Goal: Information Seeking & Learning: Learn about a topic

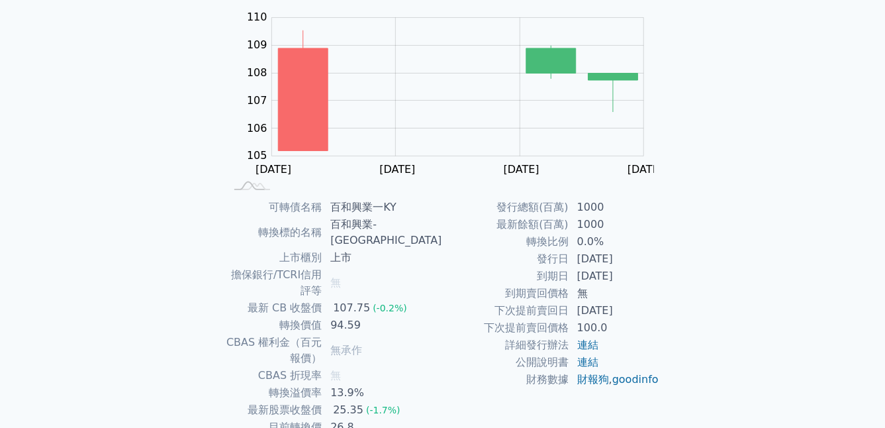
scroll to position [185, 0]
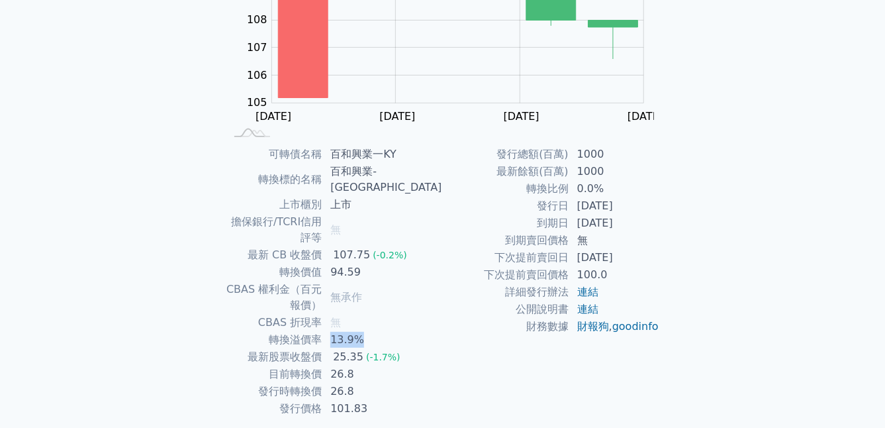
drag, startPoint x: 361, startPoint y: 285, endPoint x: 393, endPoint y: 285, distance: 31.8
click at [393, 331] on td "13.9%" at bounding box center [382, 339] width 120 height 17
drag, startPoint x: 393, startPoint y: 285, endPoint x: 380, endPoint y: 331, distance: 47.5
click at [380, 365] on td "26.8" at bounding box center [382, 373] width 120 height 17
drag, startPoint x: 380, startPoint y: 331, endPoint x: 413, endPoint y: 336, distance: 33.5
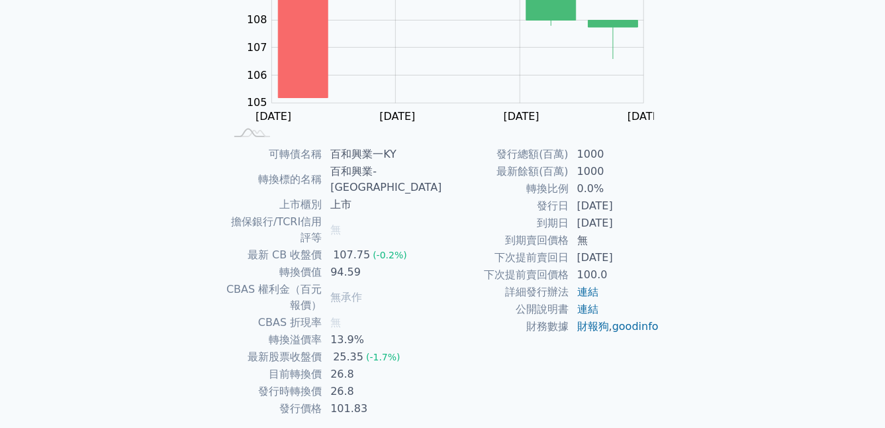
click at [414, 383] on td "26.8" at bounding box center [382, 391] width 120 height 17
drag, startPoint x: 361, startPoint y: 330, endPoint x: 391, endPoint y: 333, distance: 30.0
click at [391, 365] on td "26.8" at bounding box center [382, 373] width 120 height 17
drag, startPoint x: 391, startPoint y: 333, endPoint x: 415, endPoint y: 337, distance: 24.2
click at [415, 383] on td "26.8" at bounding box center [382, 391] width 120 height 17
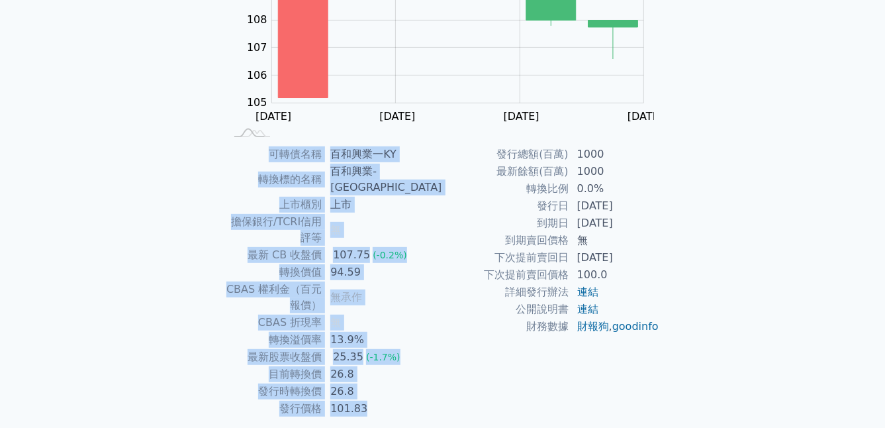
drag, startPoint x: 298, startPoint y: 152, endPoint x: 631, endPoint y: 358, distance: 391.7
click at [631, 358] on div "可轉債名稱 百和興業一KY 轉換標的名稱 百和興業-KY 上市櫃別 上市 擔保銀行/TCRI信用評等 無 最新 CB 收盤價 107.75 (-0.2%) 轉…" at bounding box center [443, 281] width 466 height 271
